Goal: Transaction & Acquisition: Purchase product/service

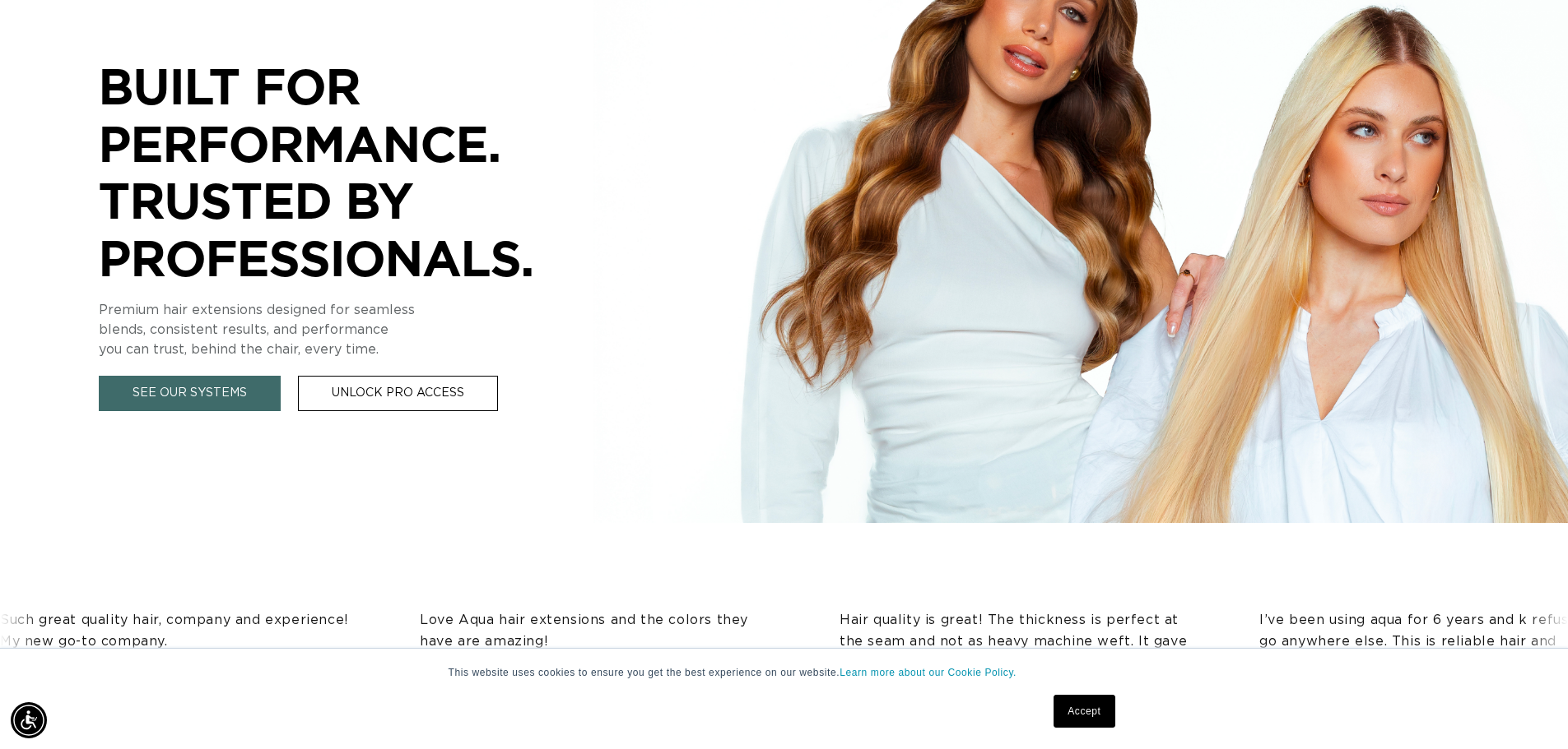
scroll to position [0, 1451]
click at [1084, 704] on link "Accept" at bounding box center [1084, 711] width 61 height 33
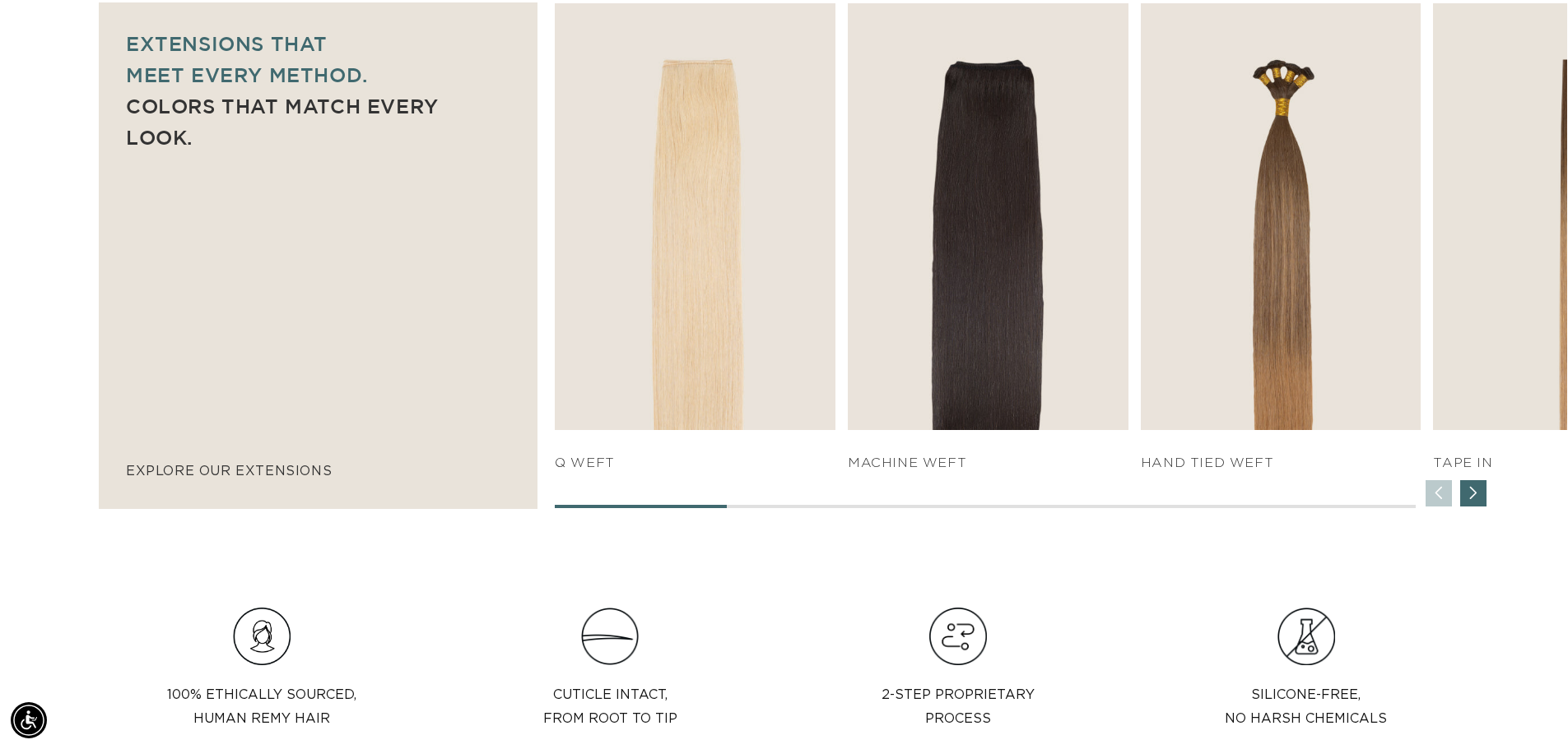
scroll to position [0, 2902]
click at [1470, 495] on div "Next slide" at bounding box center [1473, 493] width 27 height 27
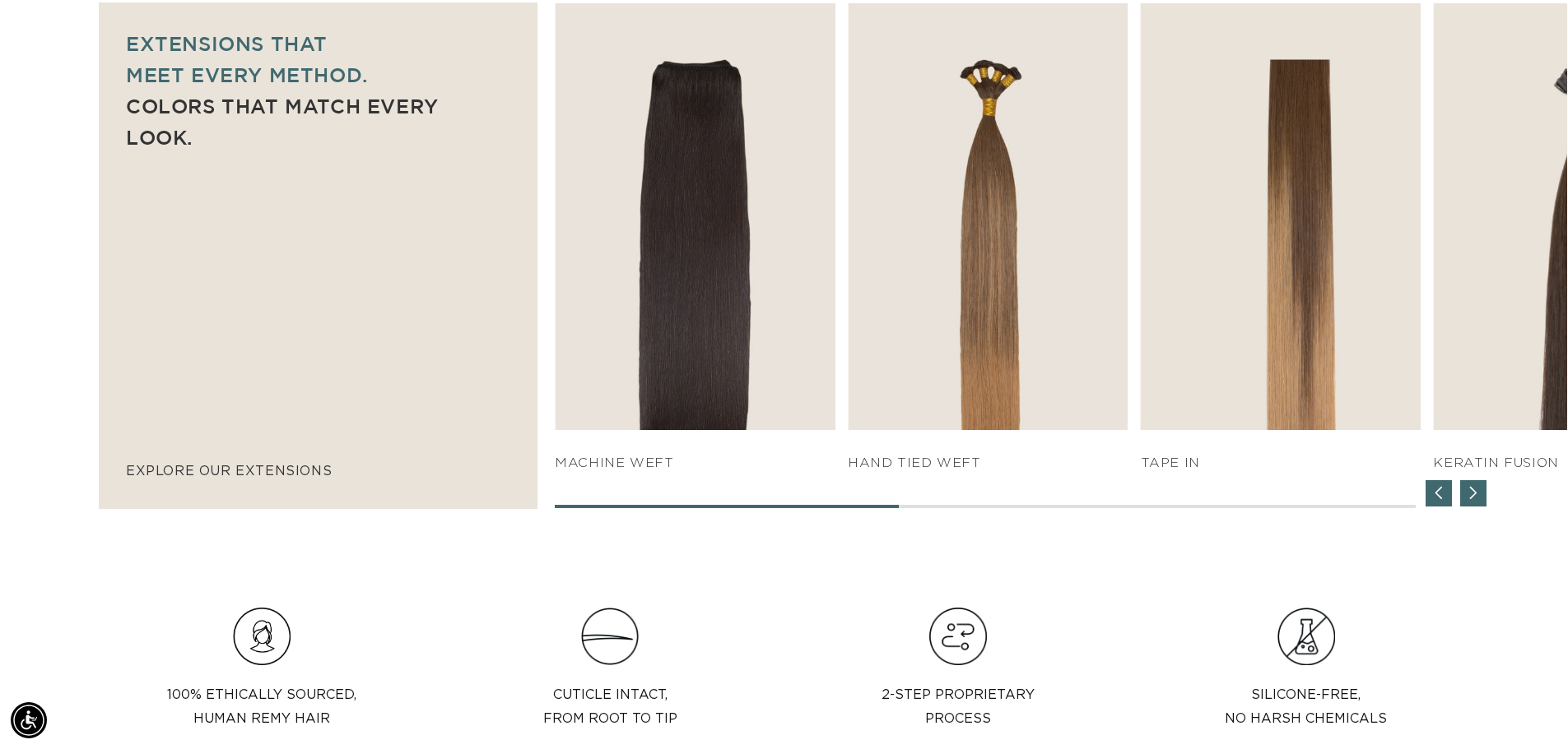
scroll to position [0, 0]
click at [1470, 495] on div "Next slide" at bounding box center [1473, 493] width 27 height 27
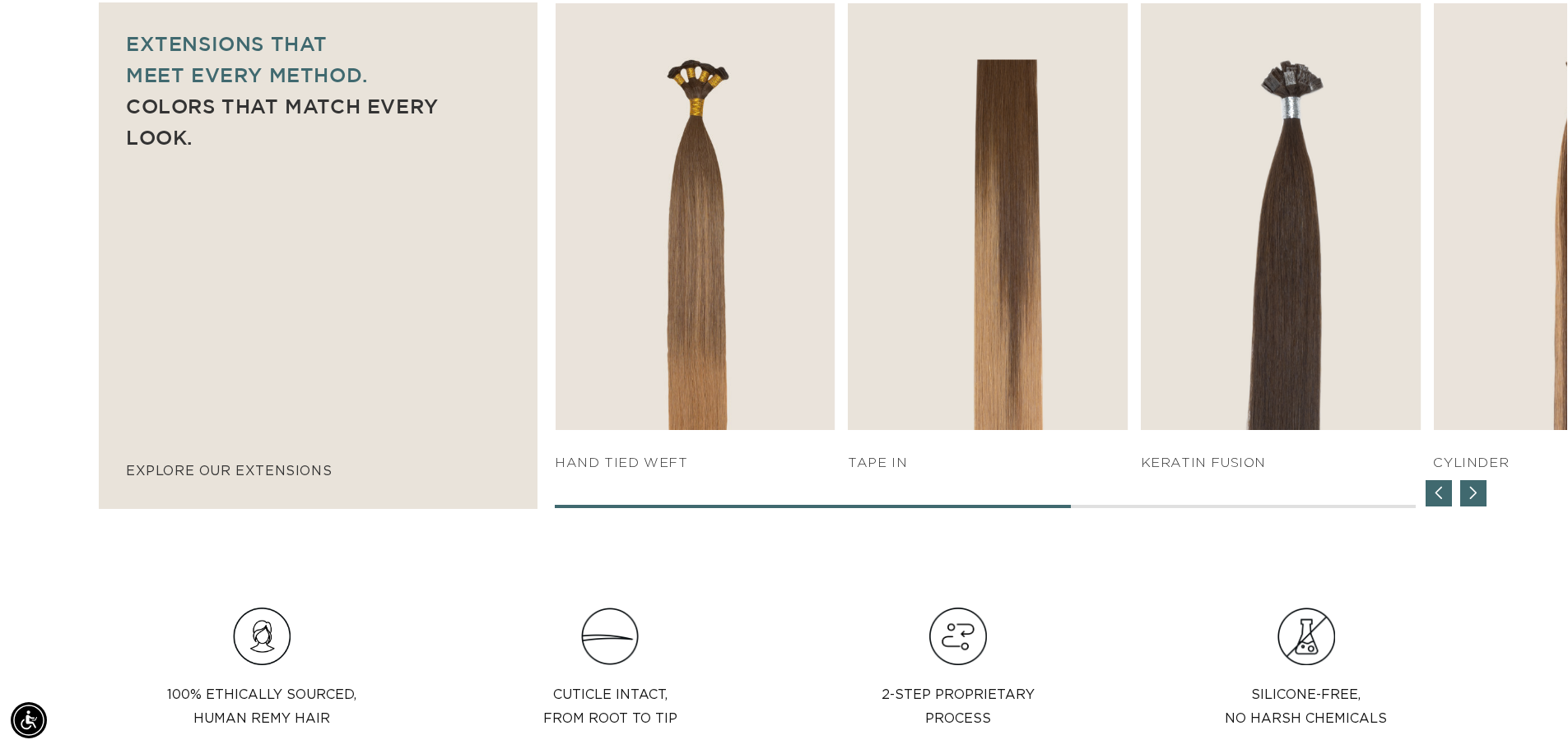
click at [1470, 495] on div "Next slide" at bounding box center [1473, 493] width 27 height 27
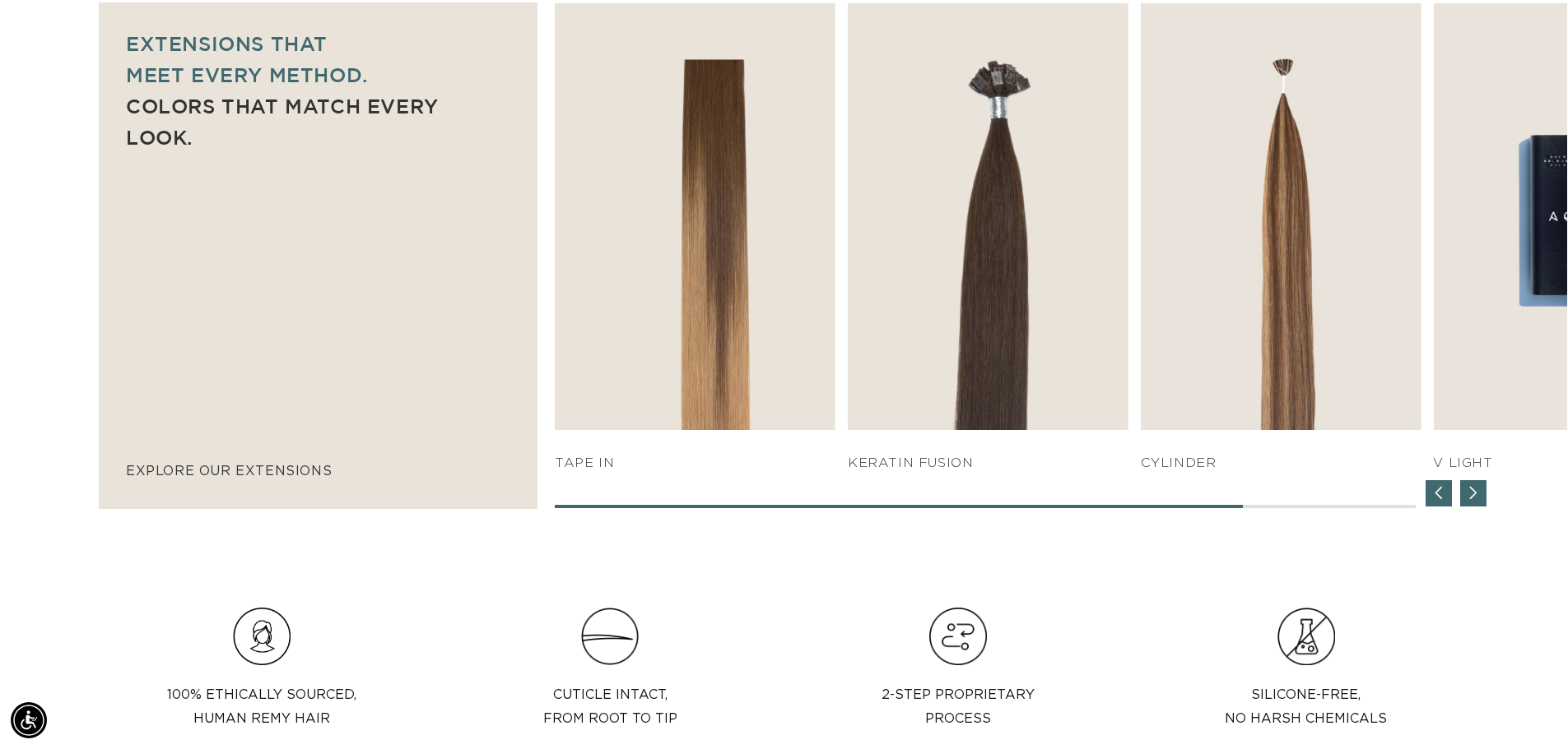
click at [1470, 495] on div "Next slide" at bounding box center [1473, 493] width 27 height 27
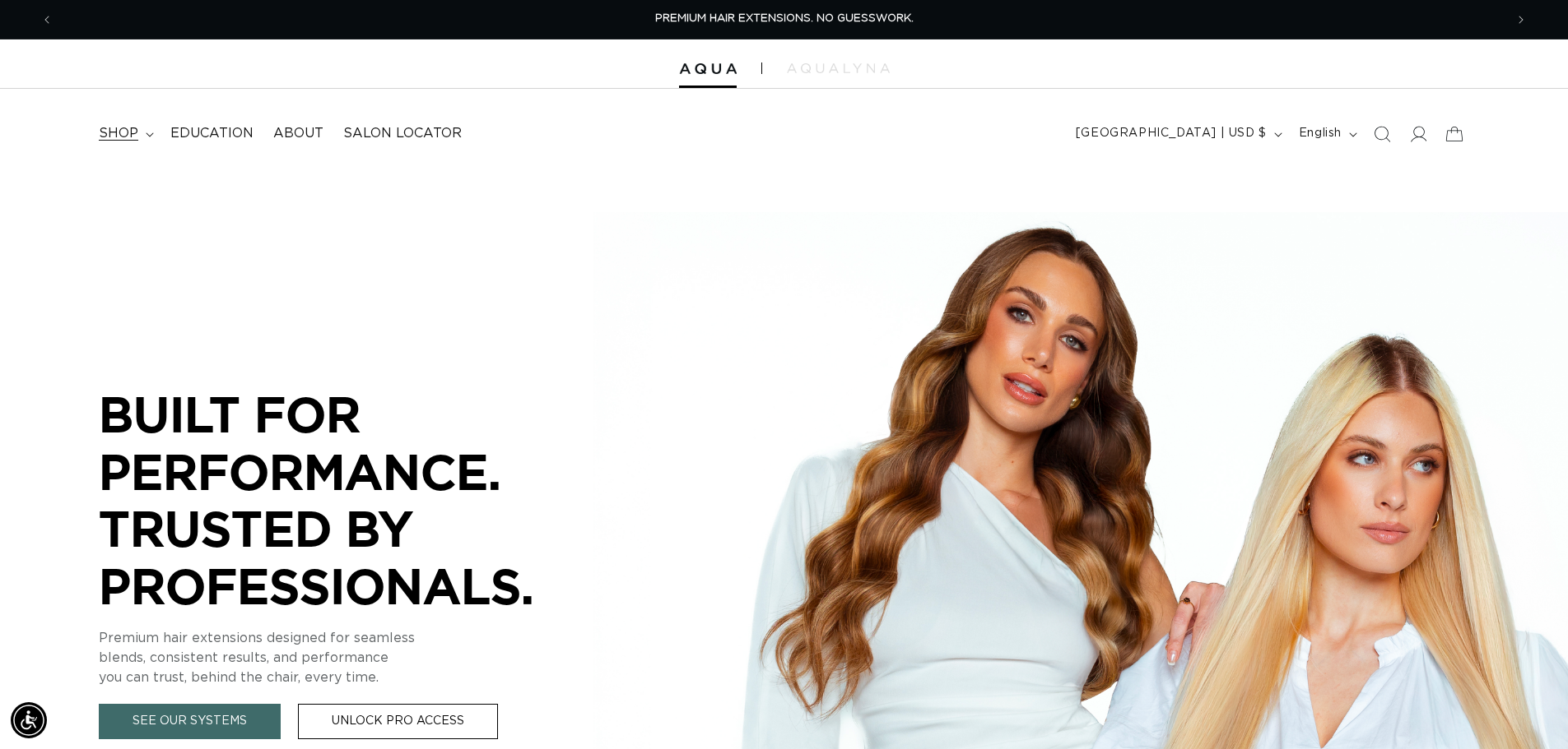
click at [129, 134] on span "shop" at bounding box center [118, 134] width 40 height 17
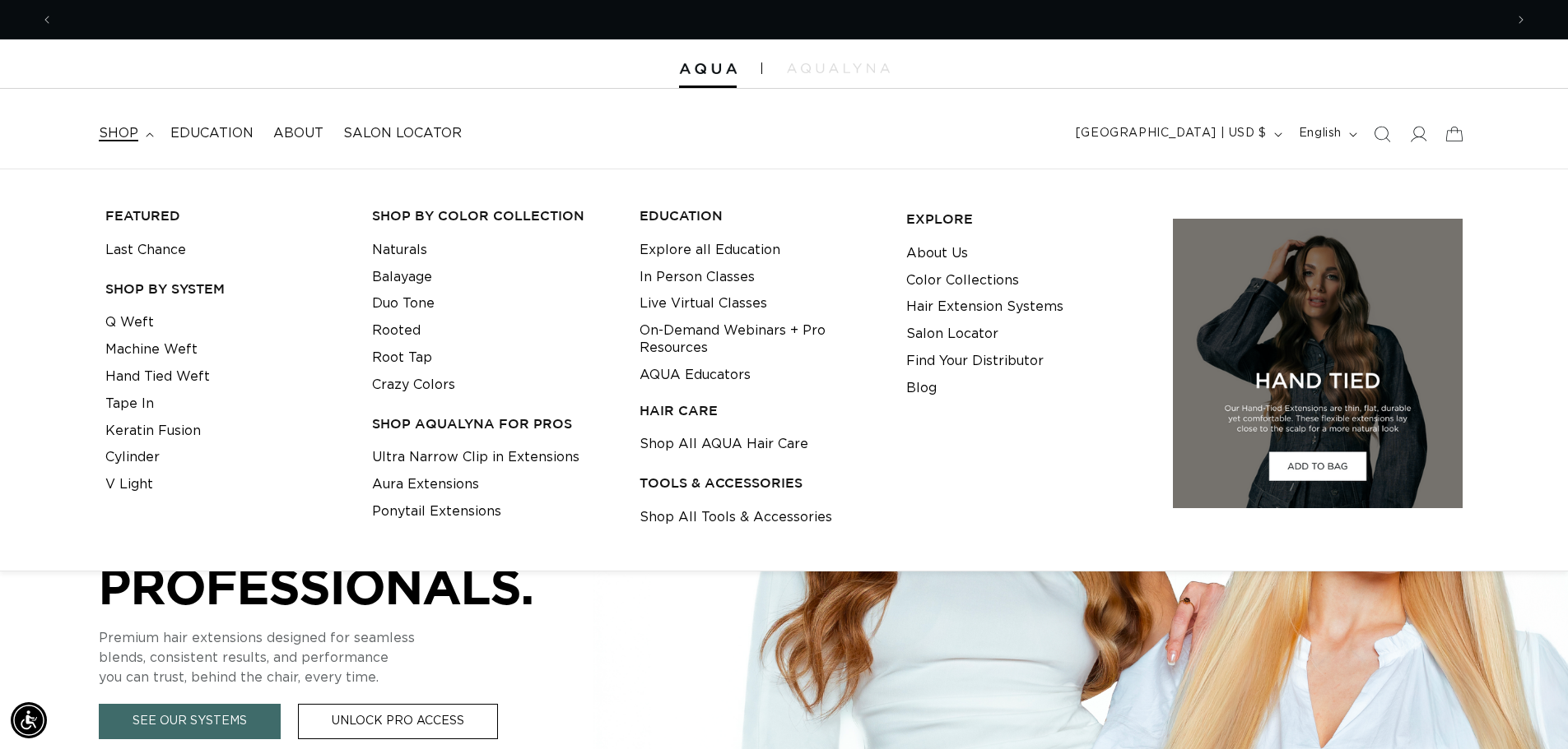
scroll to position [0, 1451]
click at [142, 398] on link "Tape In" at bounding box center [129, 404] width 48 height 27
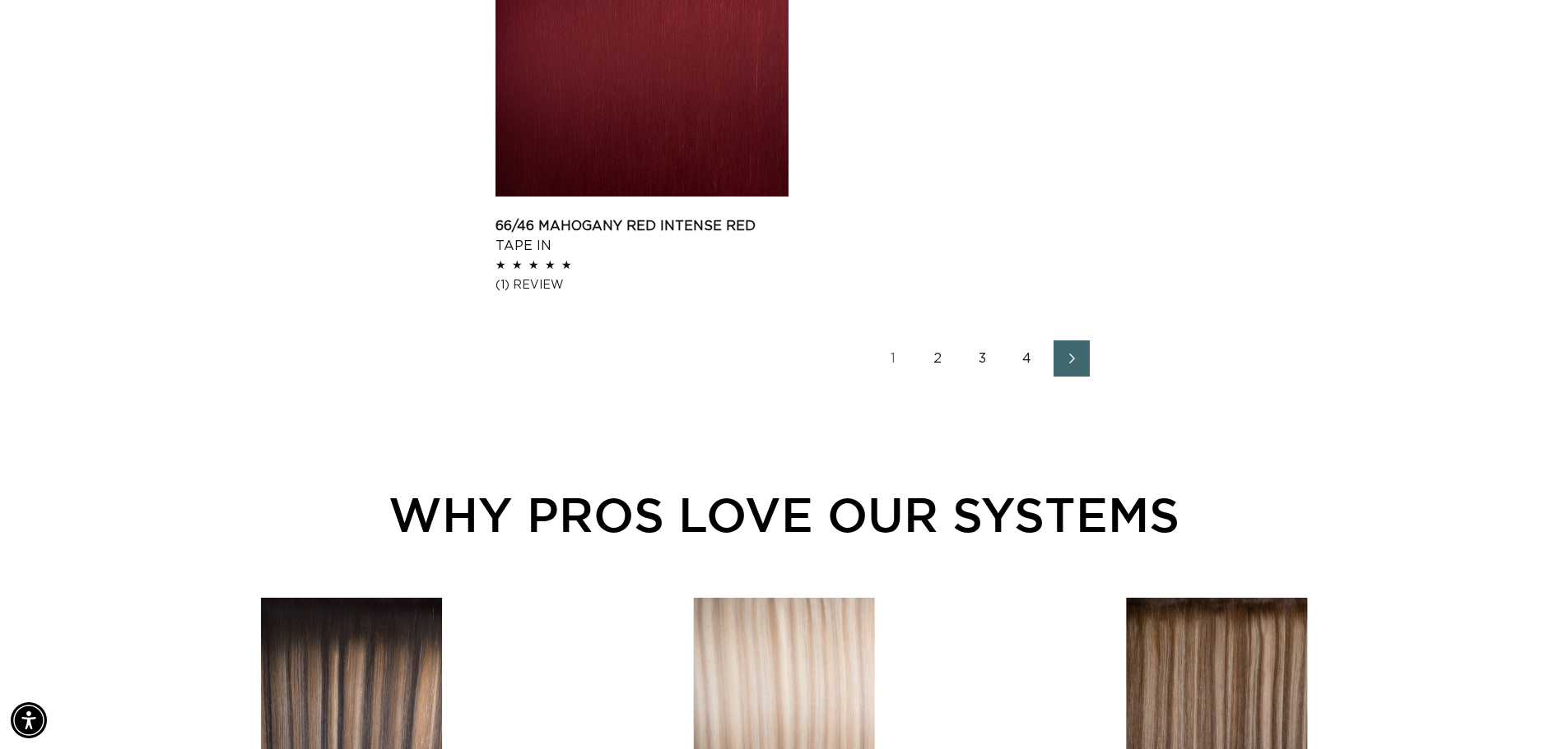
scroll to position [2623, 0]
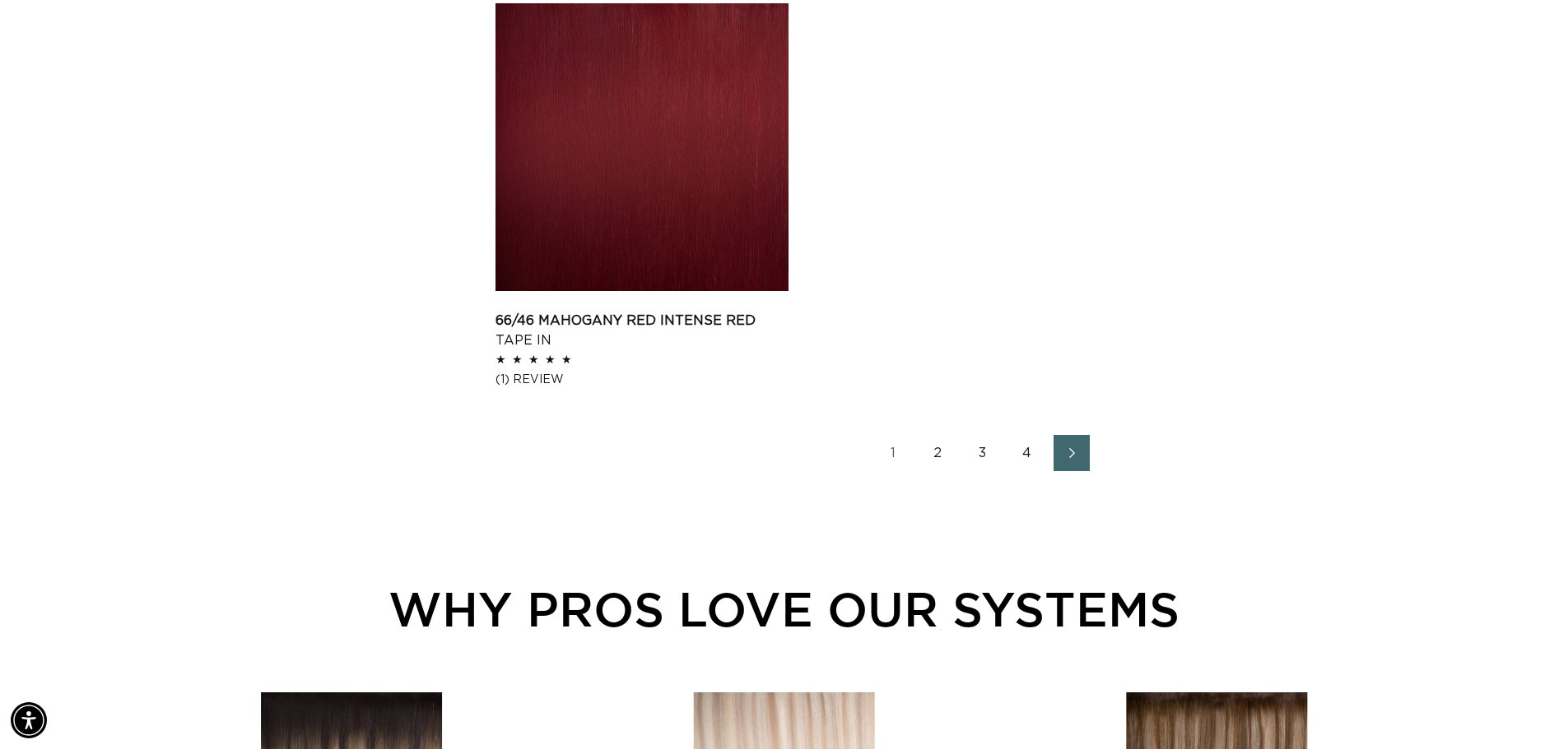
click at [943, 459] on link "2" at bounding box center [938, 454] width 36 height 36
